Goal: Transaction & Acquisition: Obtain resource

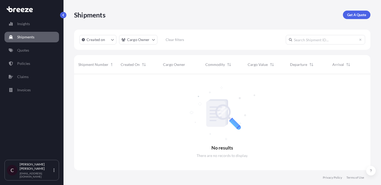
scroll to position [115, 297]
click at [23, 56] on div "Insights Shipments Quotes Policies Claims Invoices" at bounding box center [32, 87] width 55 height 146
click at [23, 61] on link "Policies" at bounding box center [32, 63] width 55 height 11
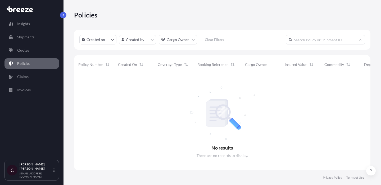
scroll to position [115, 297]
click at [20, 26] on link "Insights" at bounding box center [32, 24] width 55 height 11
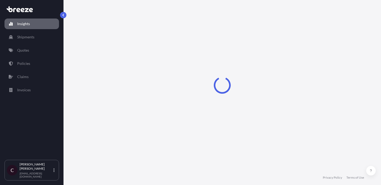
select select "2025"
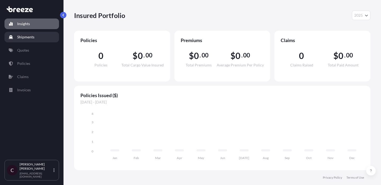
click at [26, 37] on p "Shipments" at bounding box center [25, 36] width 17 height 5
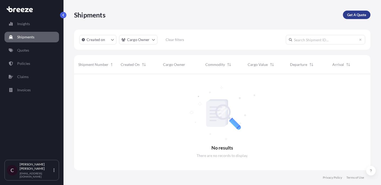
scroll to position [115, 297]
click at [354, 15] on p "Get A Quote" at bounding box center [356, 14] width 19 height 5
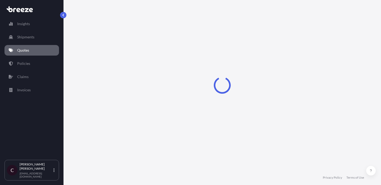
scroll to position [8, 0]
select select "Road"
select select "1"
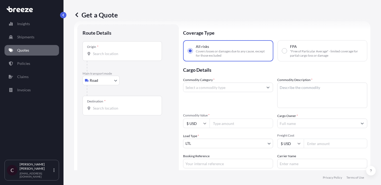
click at [225, 91] on input "Commodity Category *" at bounding box center [223, 88] width 80 height 10
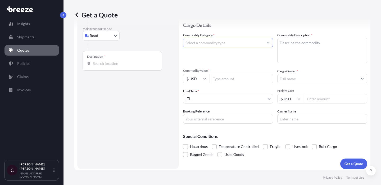
scroll to position [54, 0]
click at [266, 35] on div "Commodity Category *" at bounding box center [228, 47] width 90 height 31
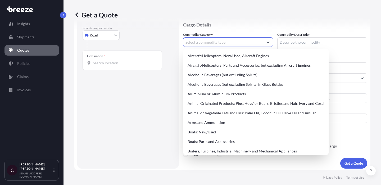
click at [266, 39] on button "Show suggestions" at bounding box center [268, 42] width 10 height 10
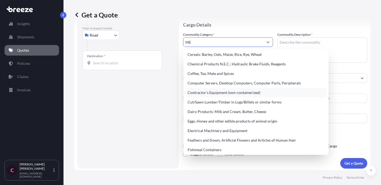
scroll to position [0, 0]
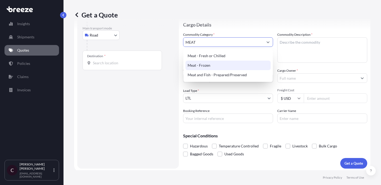
click at [226, 65] on div "Meat - Frozen" at bounding box center [228, 66] width 85 height 10
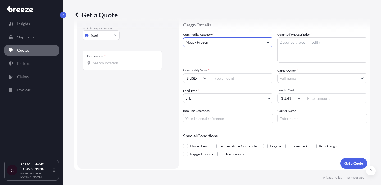
type input "Meat - Frozen"
click at [287, 52] on textarea "Commodity Description *" at bounding box center [322, 49] width 90 height 25
type textarea "Frozen"
type textarea "p"
type textarea "Pork Meat"
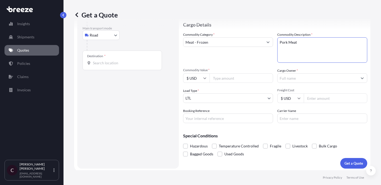
click at [240, 75] on input "Commodity Value *" at bounding box center [242, 78] width 64 height 10
type input "50000"
click at [285, 79] on input "Cargo Owner *" at bounding box center [318, 78] width 80 height 10
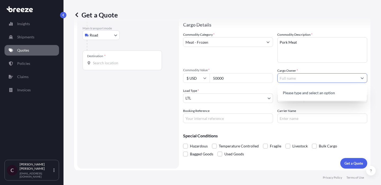
type input "s"
type input "Sukarne SA de CV"
click at [229, 95] on body "1 option available. 0 options available. 1 option available. 0 options availabl…" at bounding box center [190, 92] width 381 height 185
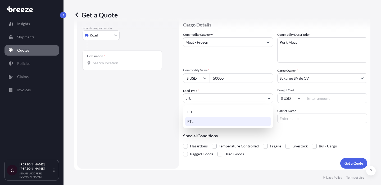
click at [220, 120] on div "FTL" at bounding box center [228, 122] width 86 height 10
select select "2"
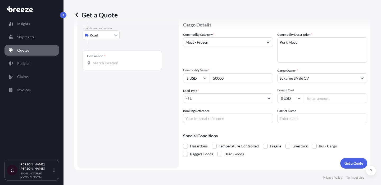
click at [319, 99] on input "Freight Cost" at bounding box center [336, 98] width 64 height 10
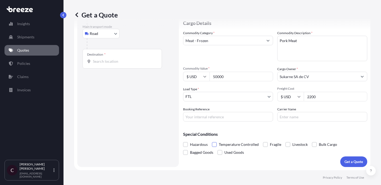
type input "2200"
click at [214, 145] on span at bounding box center [214, 144] width 5 height 5
click at [212, 141] on input "Temperature Controlled" at bounding box center [212, 141] width 0 height 0
click at [357, 159] on button "Get a Quote" at bounding box center [354, 161] width 27 height 11
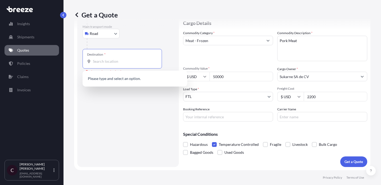
click at [132, 62] on input "Destination * Please select a destination" at bounding box center [124, 61] width 62 height 5
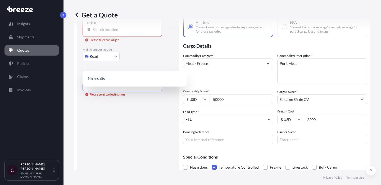
scroll to position [27, 0]
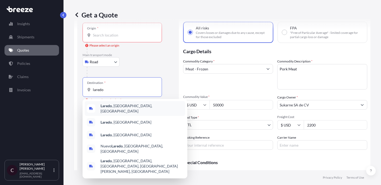
click at [105, 102] on div "[GEOGRAPHIC_DATA] , [GEOGRAPHIC_DATA], [GEOGRAPHIC_DATA]" at bounding box center [135, 108] width 101 height 15
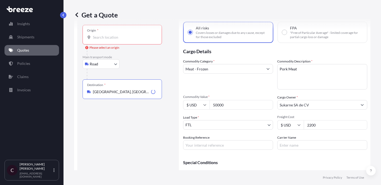
type input "[GEOGRAPHIC_DATA], [GEOGRAPHIC_DATA], [GEOGRAPHIC_DATA]"
click at [116, 33] on div "Origin *" at bounding box center [122, 35] width 79 height 20
click at [116, 35] on input "Origin * Please select an origin" at bounding box center [124, 37] width 62 height 5
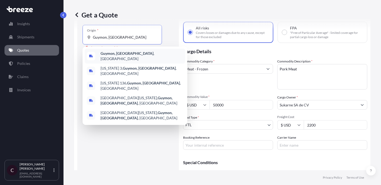
click at [117, 58] on div "Guymon, [GEOGRAPHIC_DATA] , [GEOGRAPHIC_DATA]" at bounding box center [135, 56] width 101 height 15
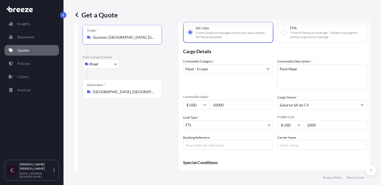
scroll to position [55, 0]
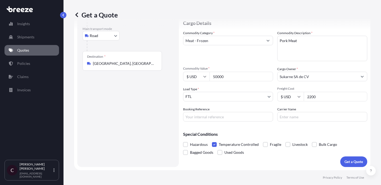
type input "Guymon, [GEOGRAPHIC_DATA], [GEOGRAPHIC_DATA]"
click at [240, 120] on input "Booking Reference" at bounding box center [228, 117] width 90 height 10
paste input "L108380"
type input "L108380"
click at [294, 118] on input "Carrier Name" at bounding box center [322, 117] width 90 height 10
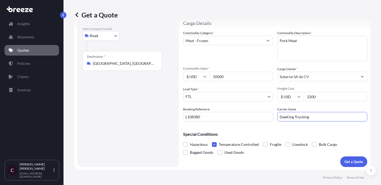
click at [288, 117] on input "DeeKing Trucking" at bounding box center [322, 117] width 90 height 10
type input "[PERSON_NAME] Trucking"
click at [349, 162] on p "Get a Quote" at bounding box center [354, 161] width 19 height 5
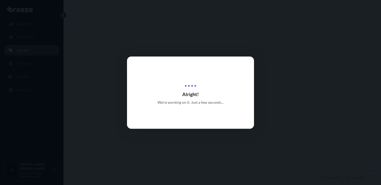
select select "Road"
select select "2"
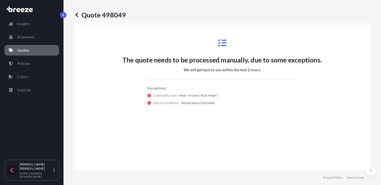
scroll to position [295, 0]
